Goal: Task Accomplishment & Management: Complete application form

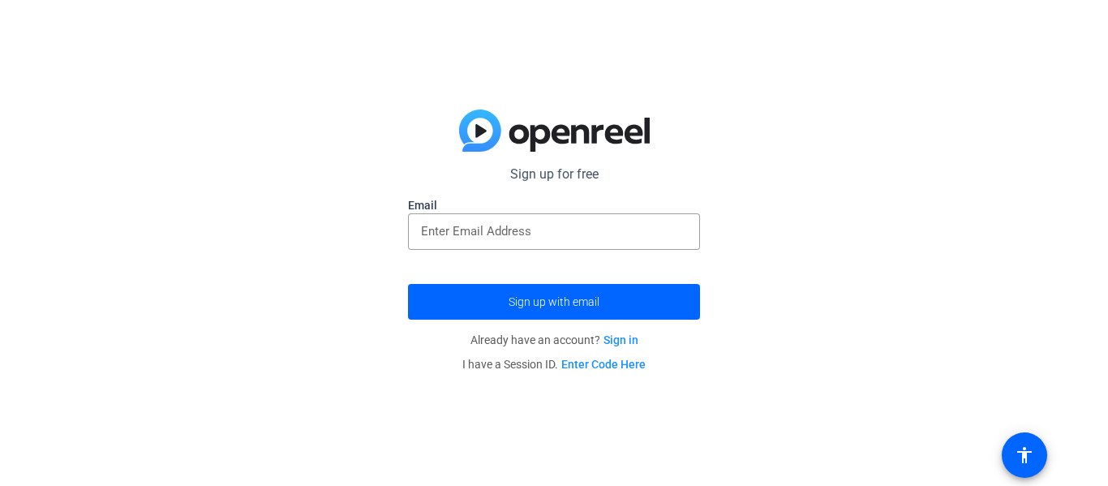
click at [538, 206] on label "Email" at bounding box center [554, 205] width 292 height 16
click at [534, 222] on input "email" at bounding box center [554, 231] width 266 height 19
type input "[EMAIL_ADDRESS][DOMAIN_NAME]"
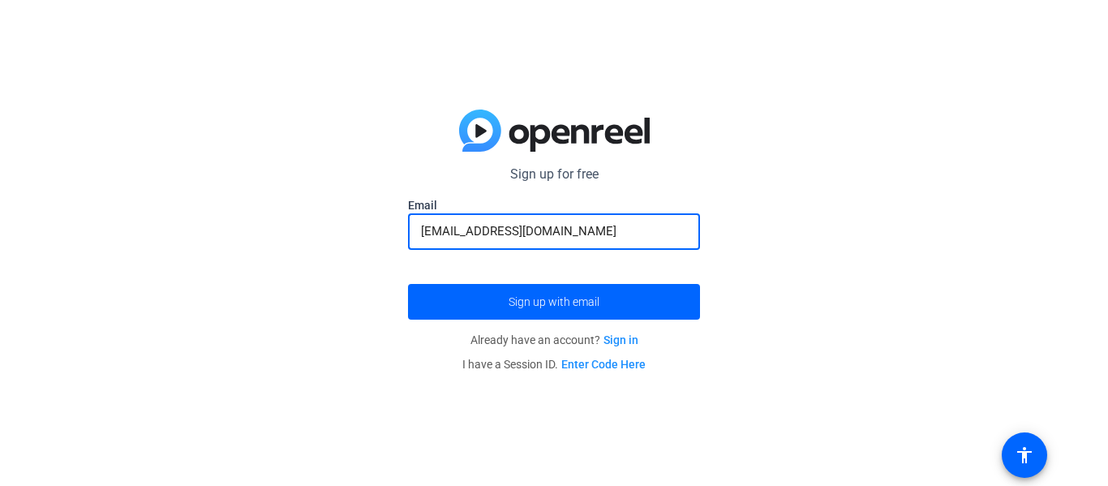
click at [408, 284] on button "Sign up with email" at bounding box center [554, 302] width 292 height 36
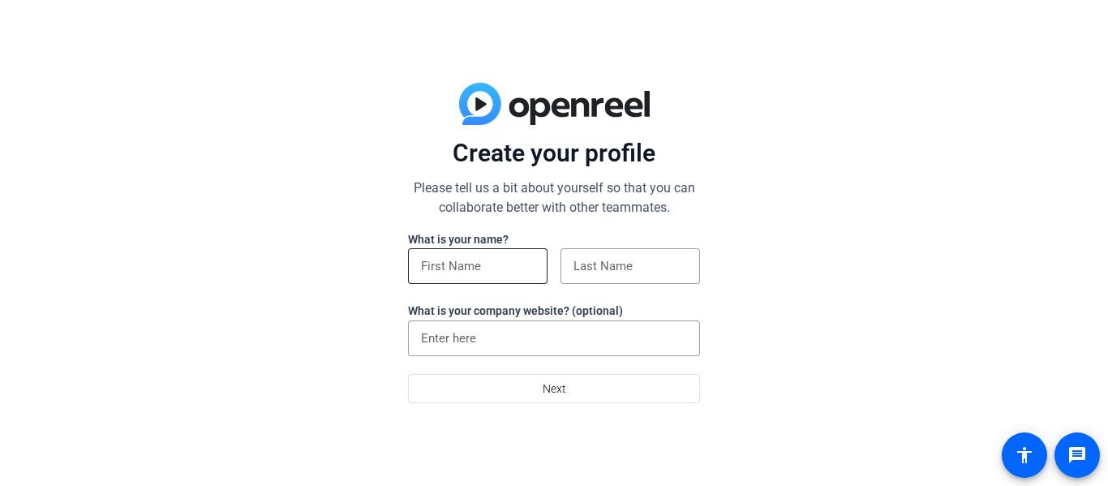
click at [483, 248] on div at bounding box center [478, 266] width 114 height 36
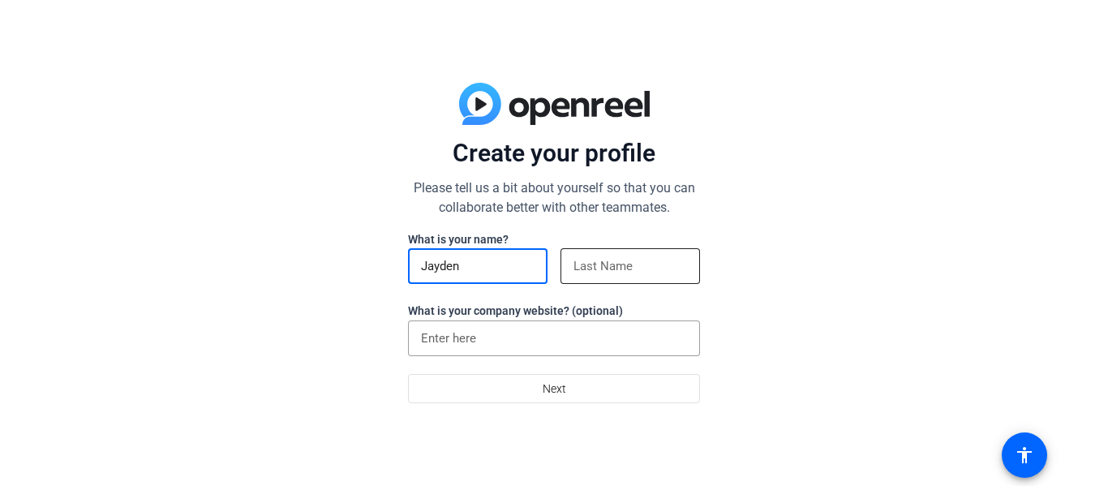
type input "Jayden"
click at [621, 262] on input at bounding box center [631, 265] width 114 height 19
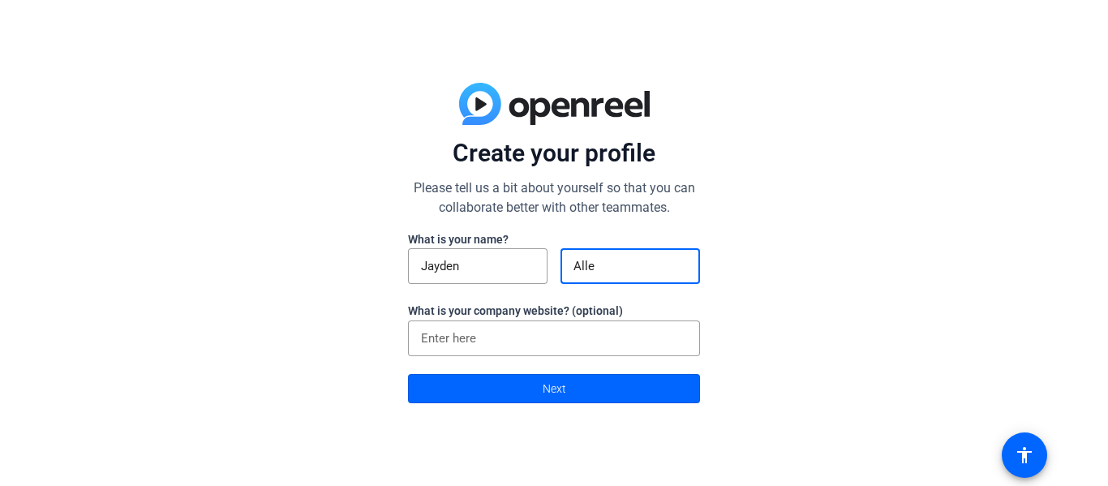
type input "[PERSON_NAME]"
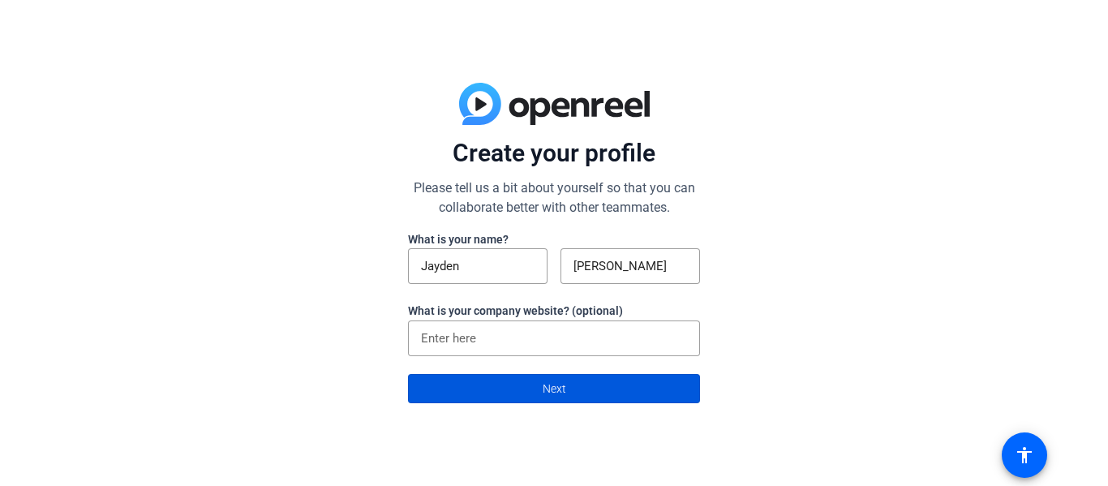
click at [552, 377] on span "Next" at bounding box center [555, 388] width 24 height 31
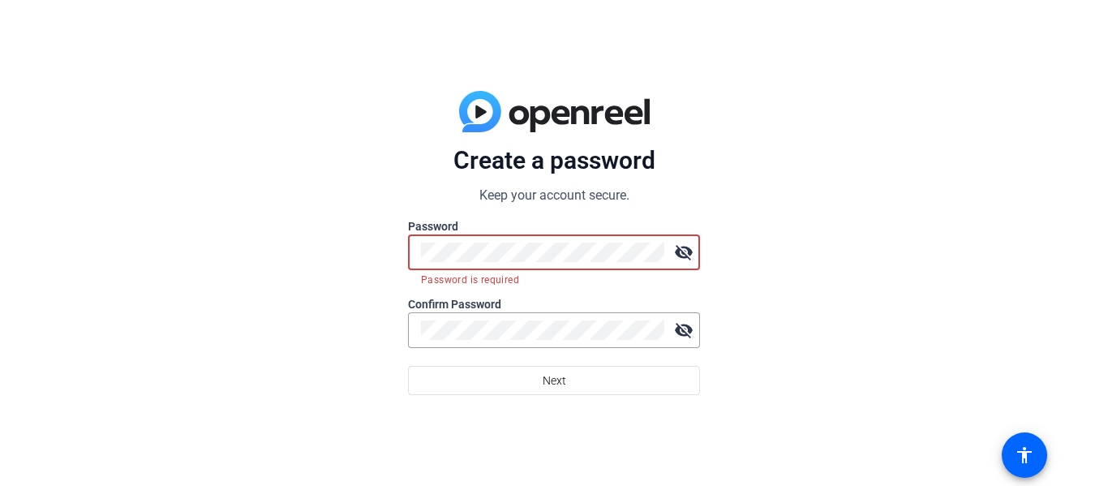
click at [867, 302] on div "Create a password Keep your account secure. Password visibility_off Password is…" at bounding box center [554, 243] width 1108 height 486
click at [703, 249] on div "Create a password Keep your account secure. Password visibility_off Password is…" at bounding box center [554, 243] width 1108 height 486
click at [307, 297] on div "Create a password Keep your account secure. Password visibility_off Password is…" at bounding box center [554, 243] width 1108 height 486
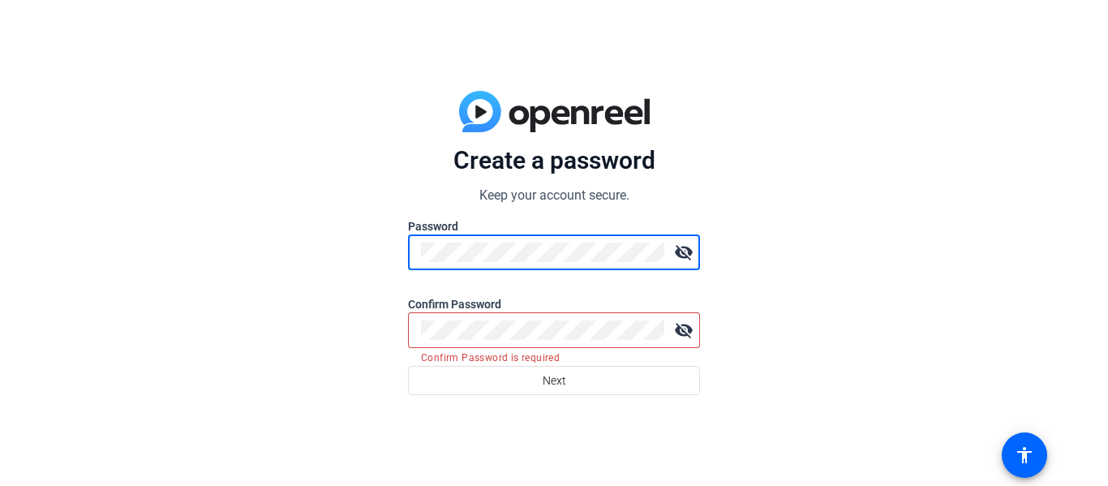
click at [682, 258] on mat-icon "visibility_off" at bounding box center [684, 252] width 32 height 32
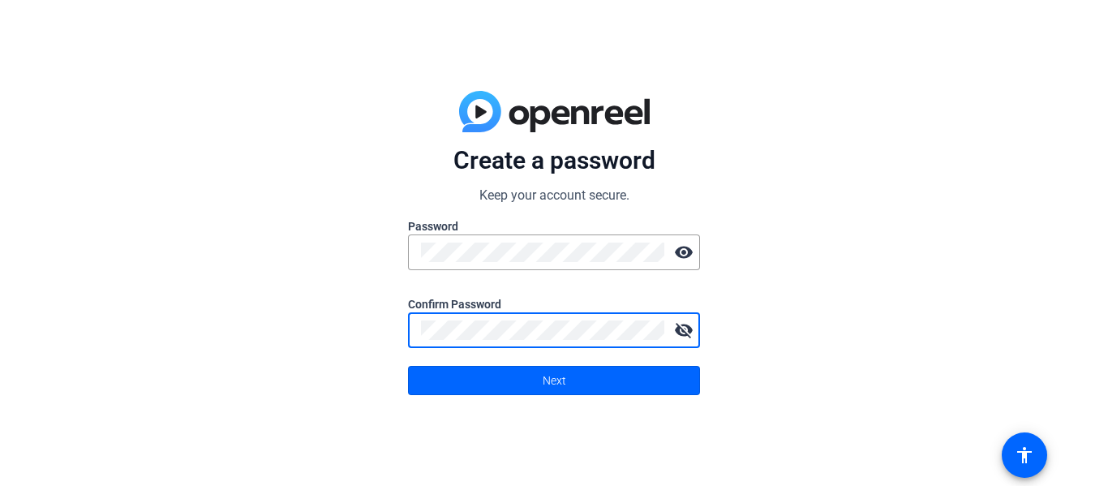
click button "Next" at bounding box center [554, 380] width 292 height 29
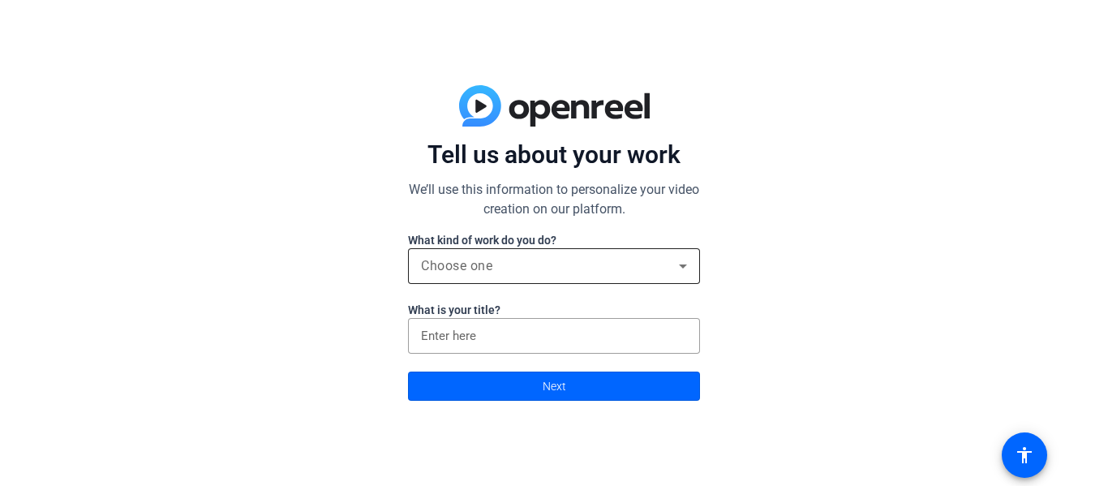
click at [520, 250] on div "Choose one" at bounding box center [554, 266] width 266 height 36
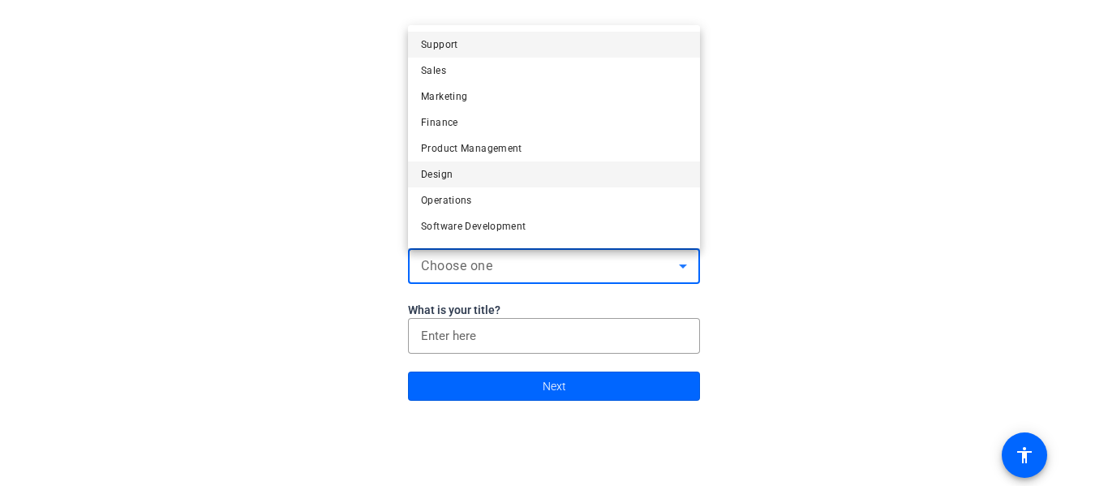
click at [489, 173] on mat-option "Design" at bounding box center [554, 174] width 292 height 26
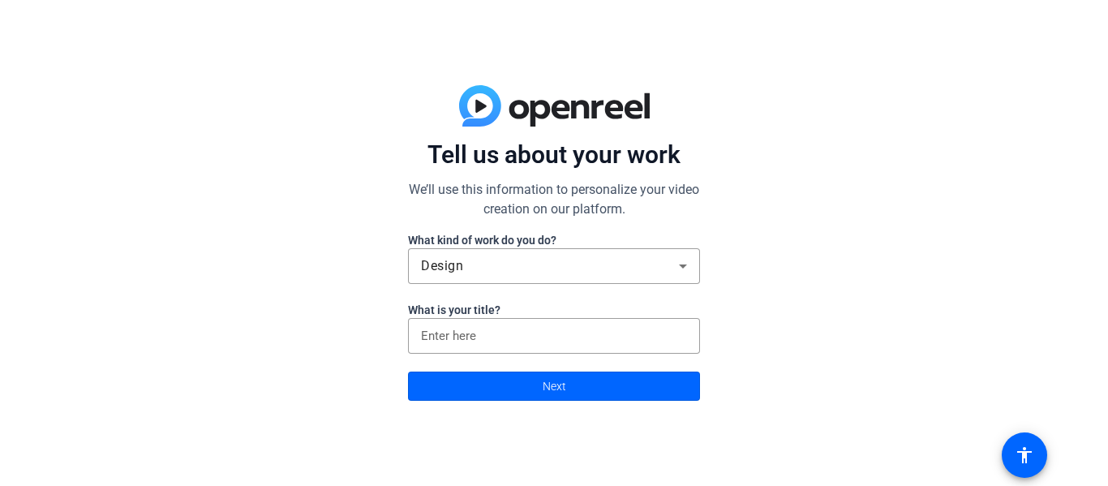
click at [467, 316] on label "What is your title?" at bounding box center [554, 310] width 292 height 16
click at [459, 326] on input at bounding box center [554, 335] width 266 height 19
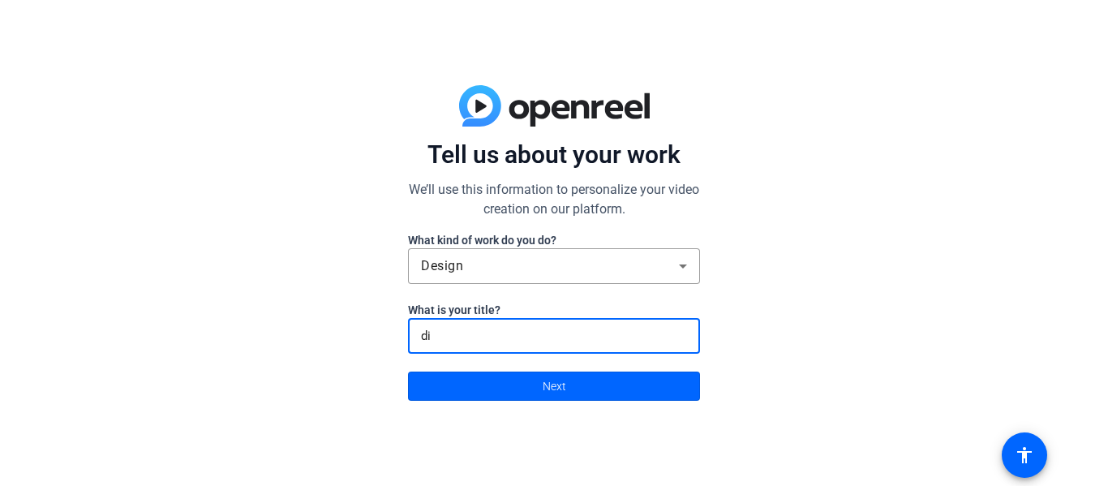
type input "dih"
click button "Next" at bounding box center [554, 386] width 292 height 29
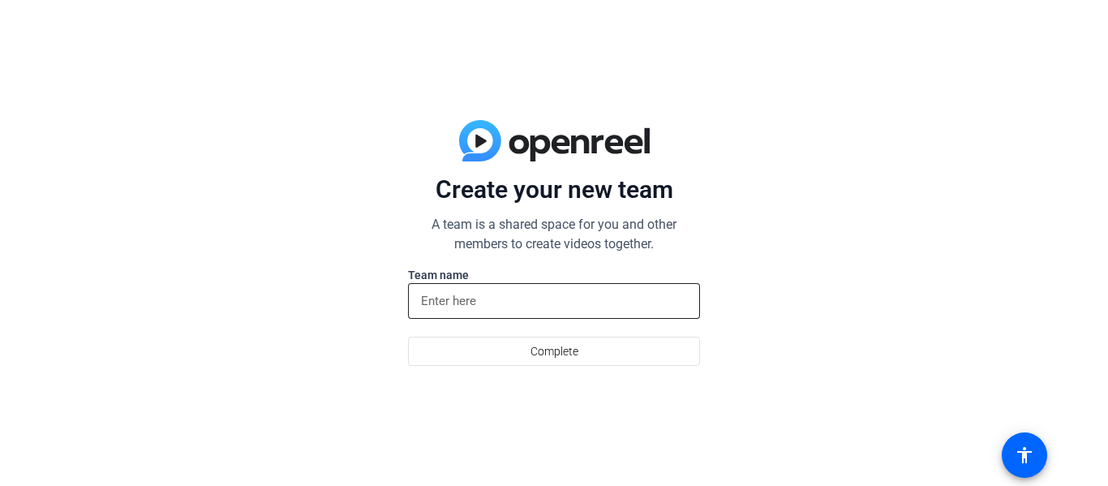
click at [466, 295] on input at bounding box center [554, 300] width 266 height 19
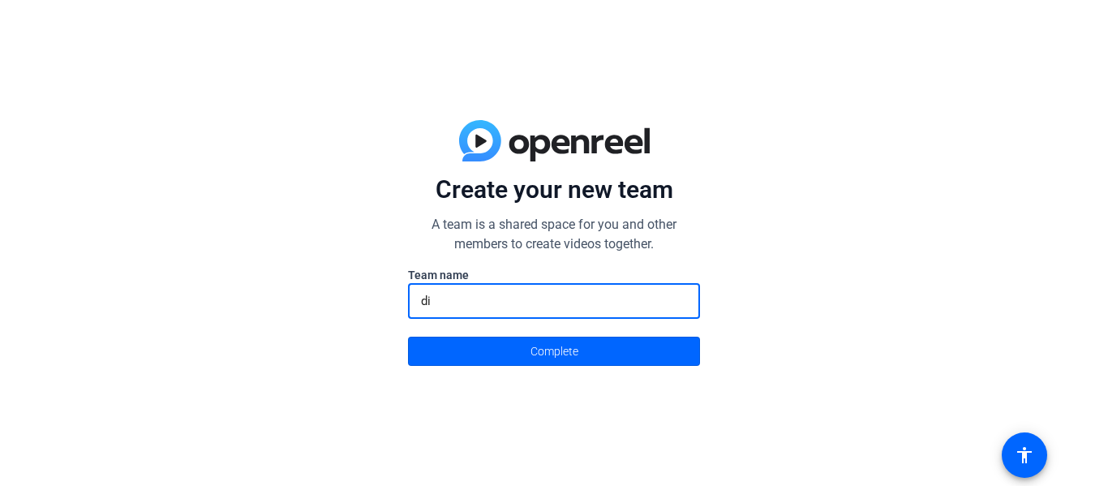
type input "d"
type input "pinkpalette"
click at [408, 337] on button "Complete" at bounding box center [554, 351] width 292 height 29
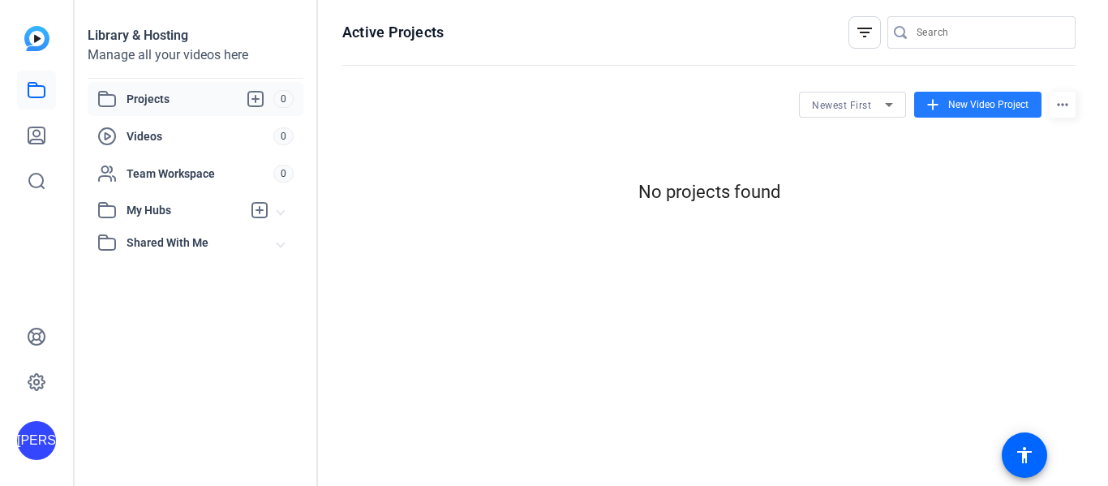
click at [979, 101] on span "New Video Project" at bounding box center [989, 104] width 80 height 15
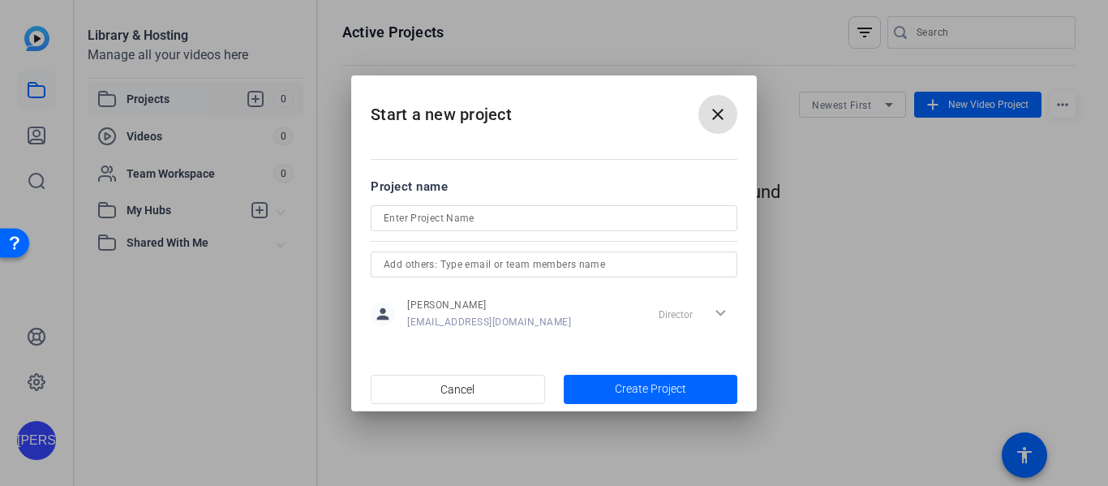
click at [613, 220] on input at bounding box center [554, 218] width 341 height 19
type input "introshi"
click at [675, 399] on span "button" at bounding box center [651, 389] width 174 height 39
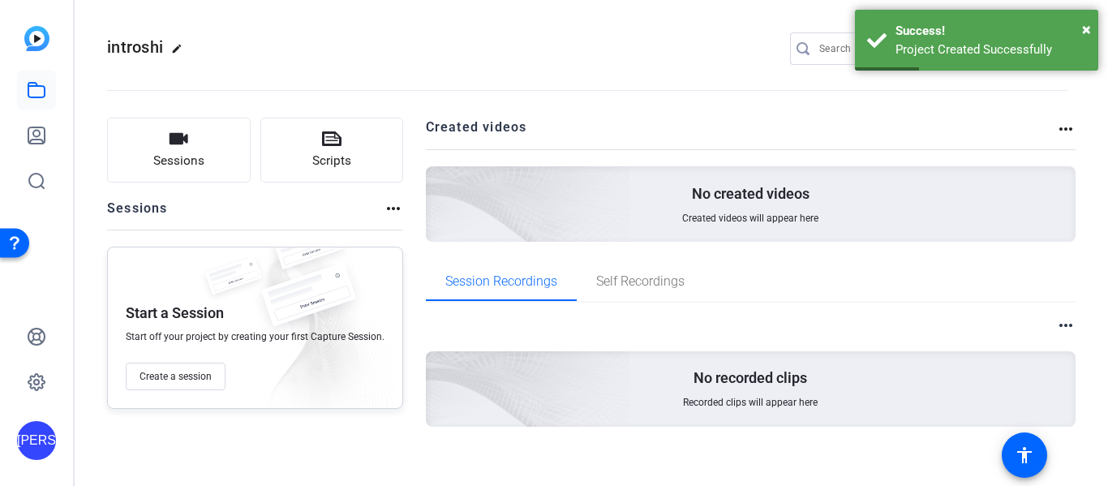
scroll to position [13, 0]
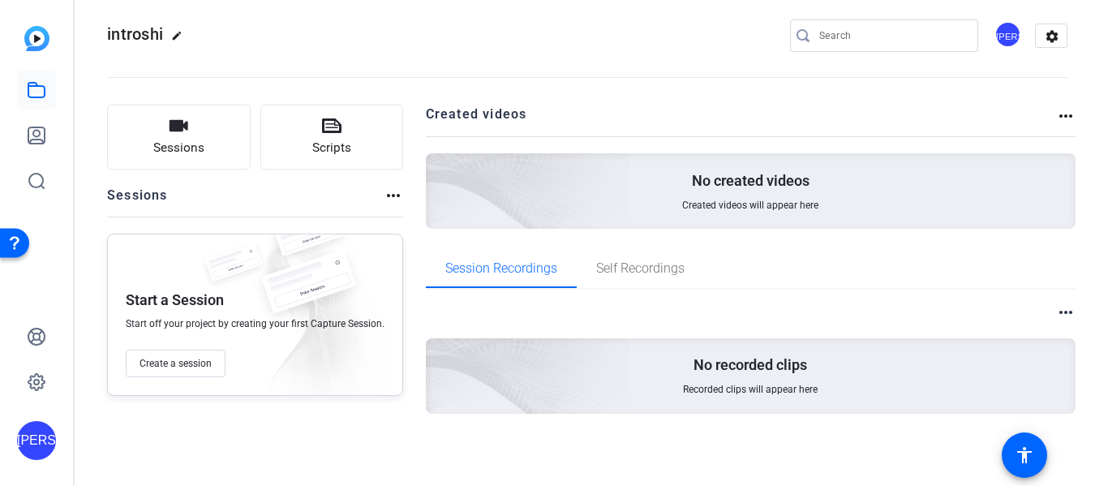
click at [1067, 118] on mat-icon "more_horiz" at bounding box center [1066, 115] width 19 height 19
click at [1066, 114] on div at bounding box center [554, 243] width 1108 height 486
